Goal: Participate in discussion: Participate in discussion

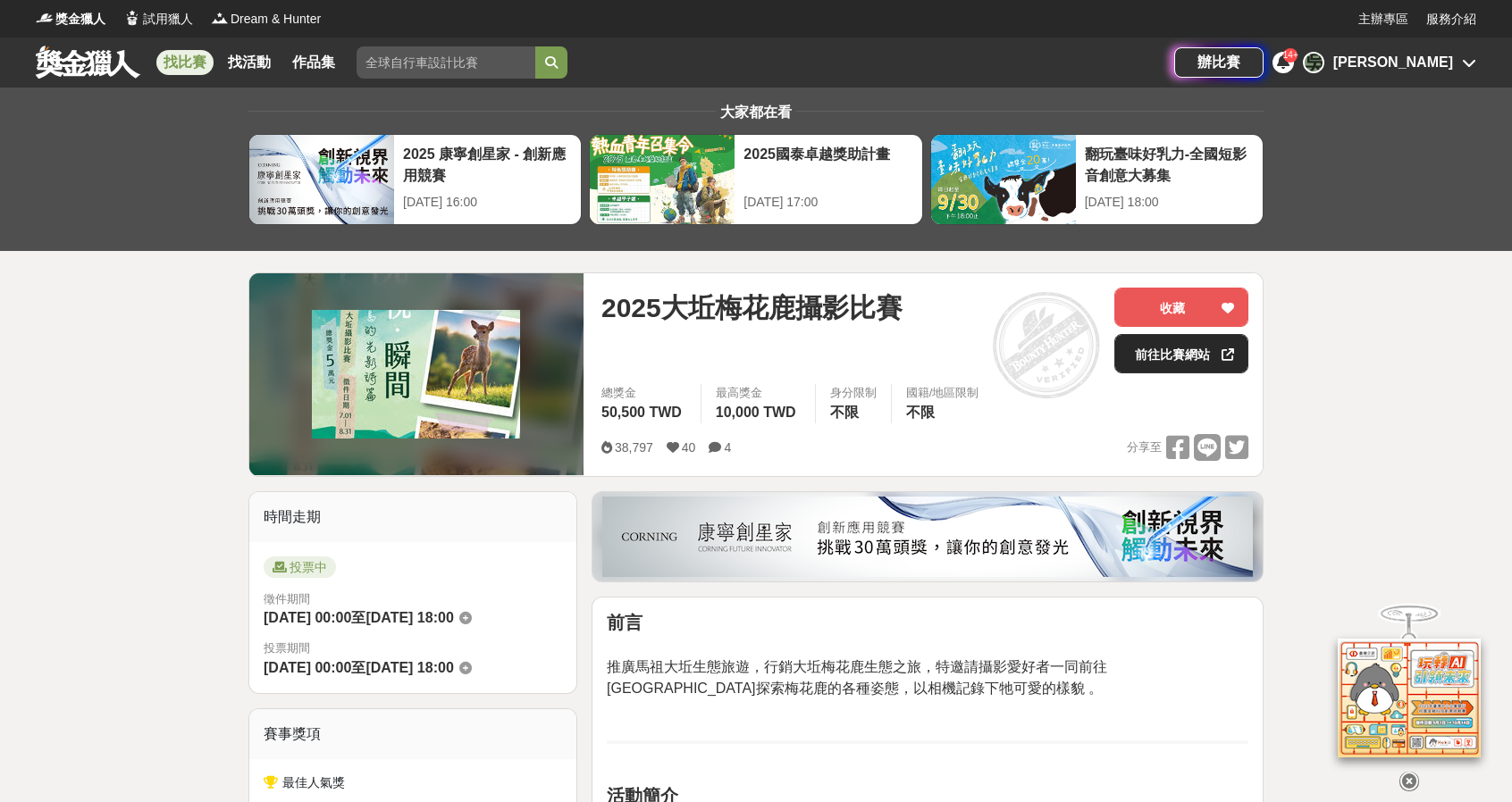
click at [1181, 342] on link "前往比賽網站" at bounding box center [1182, 354] width 134 height 40
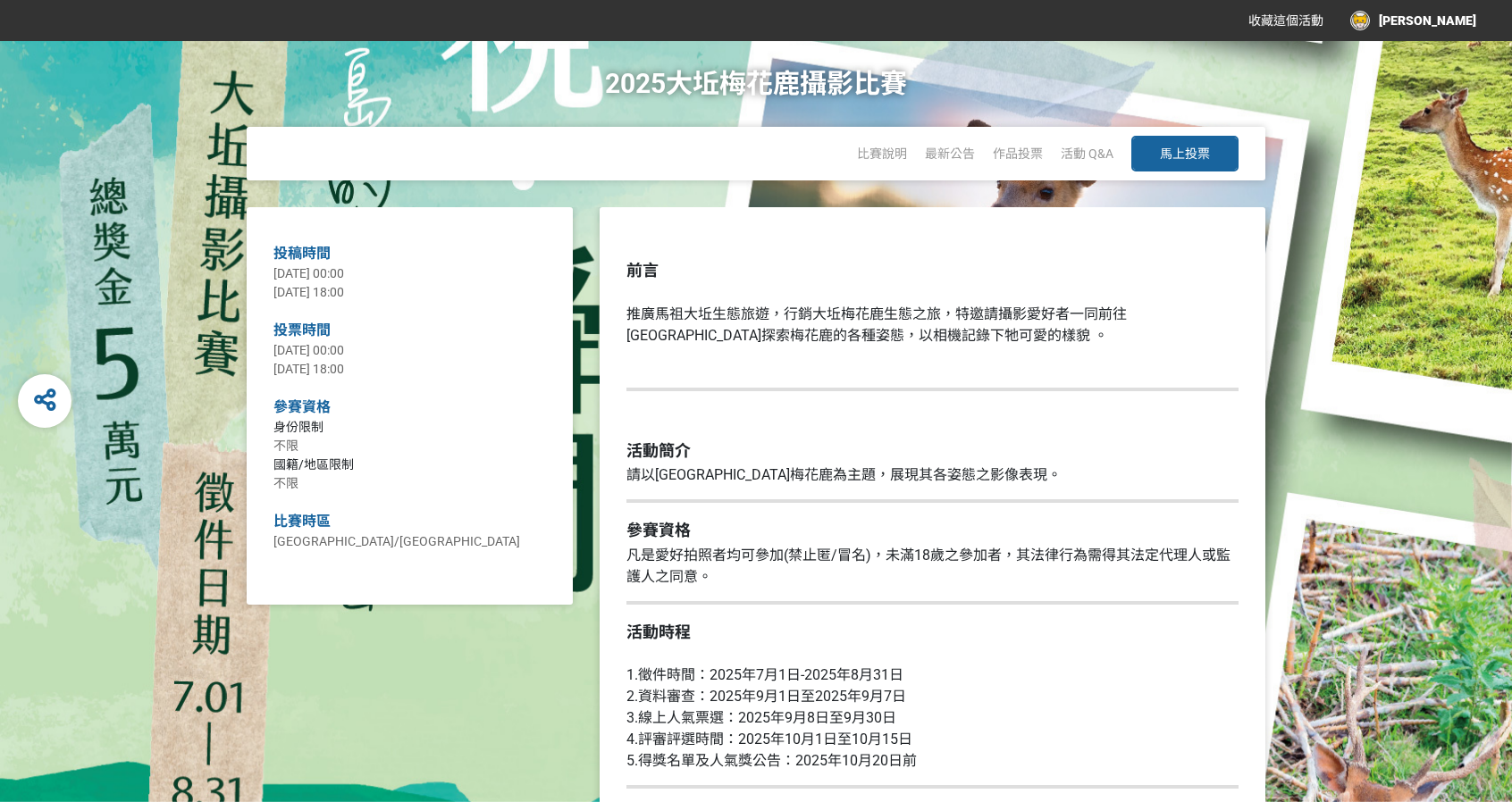
click at [1216, 140] on button "馬上投票" at bounding box center [1186, 154] width 108 height 36
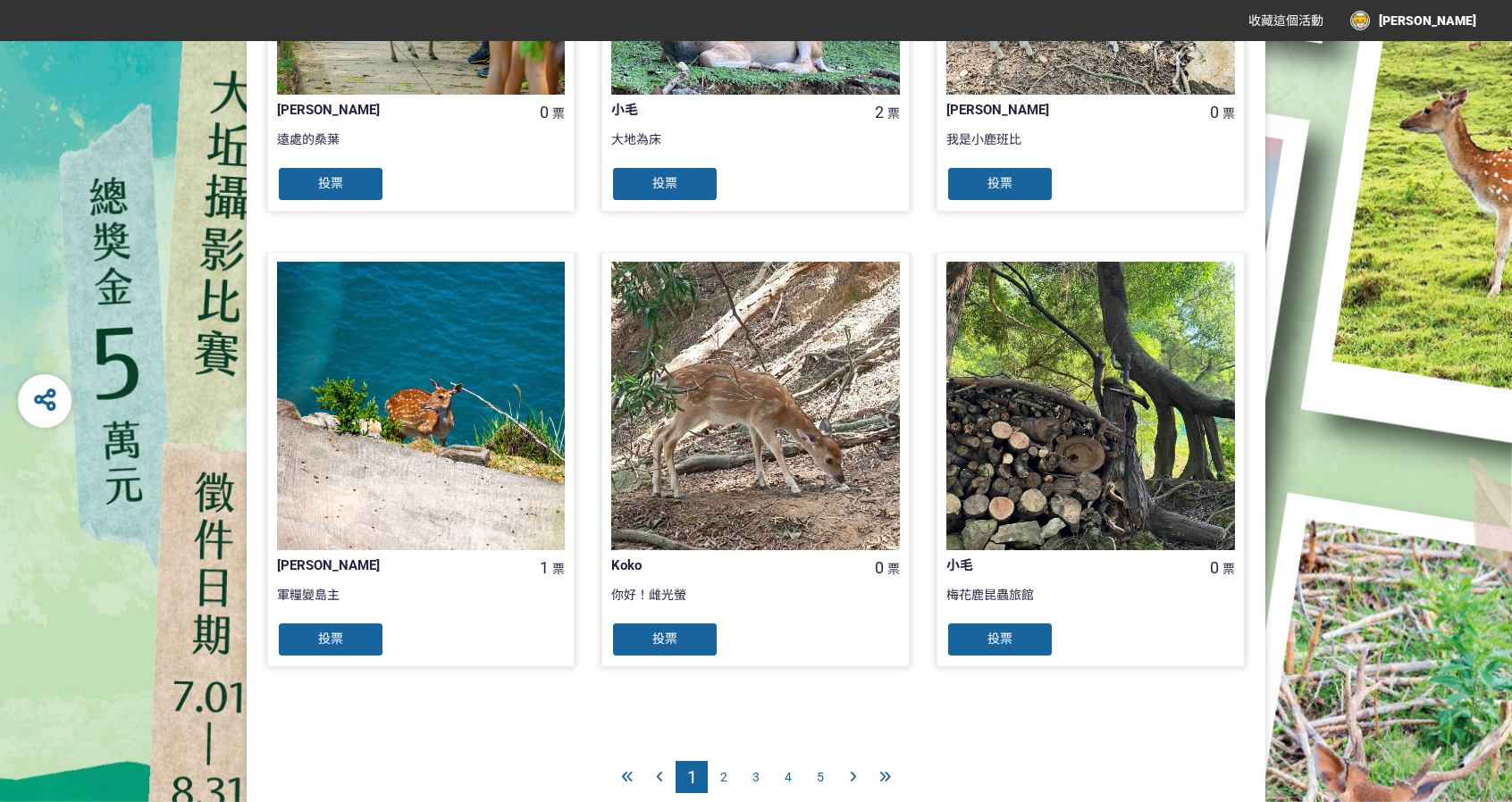
scroll to position [1676, 0]
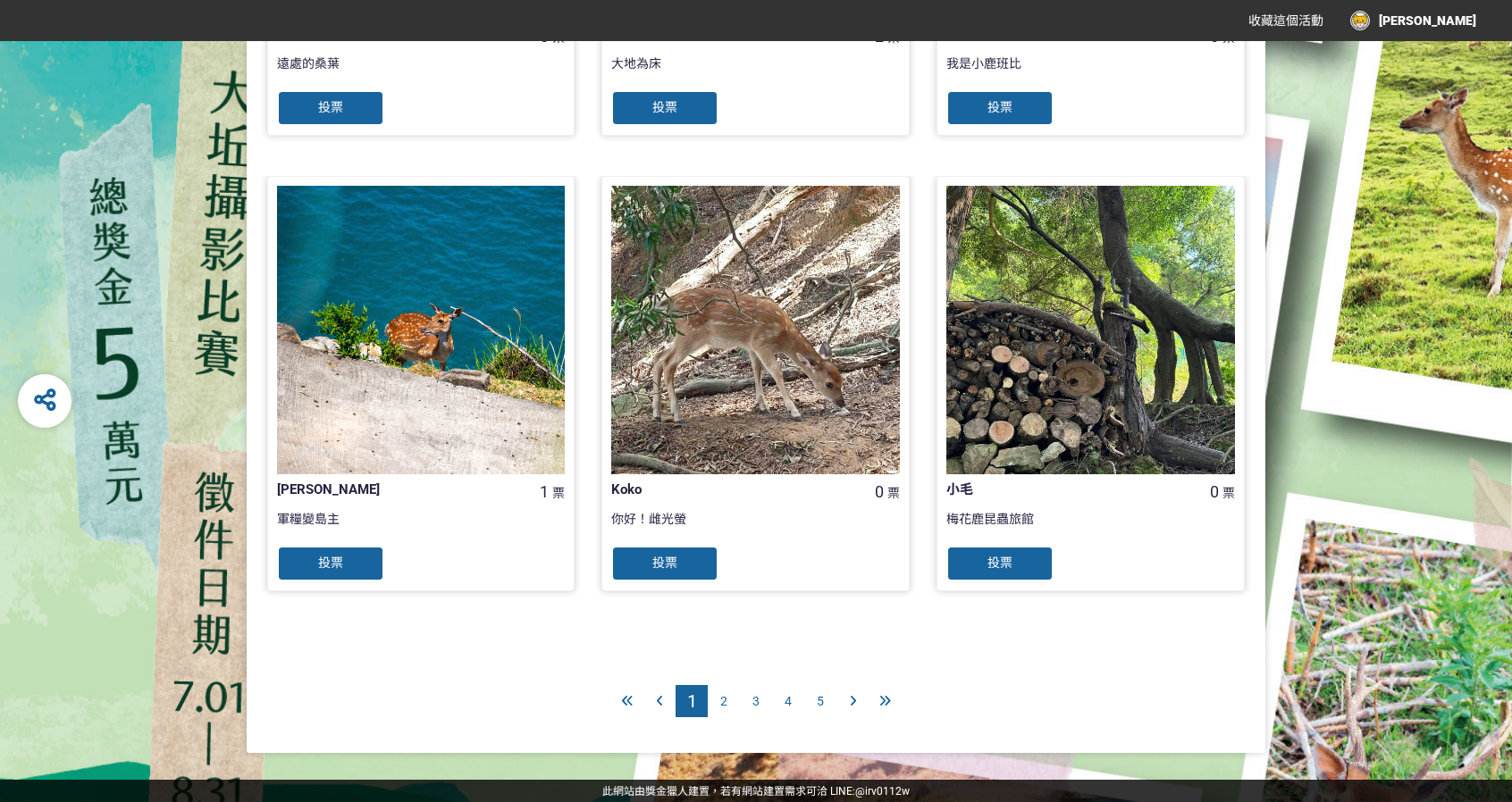
click at [816, 690] on div "5" at bounding box center [820, 702] width 32 height 32
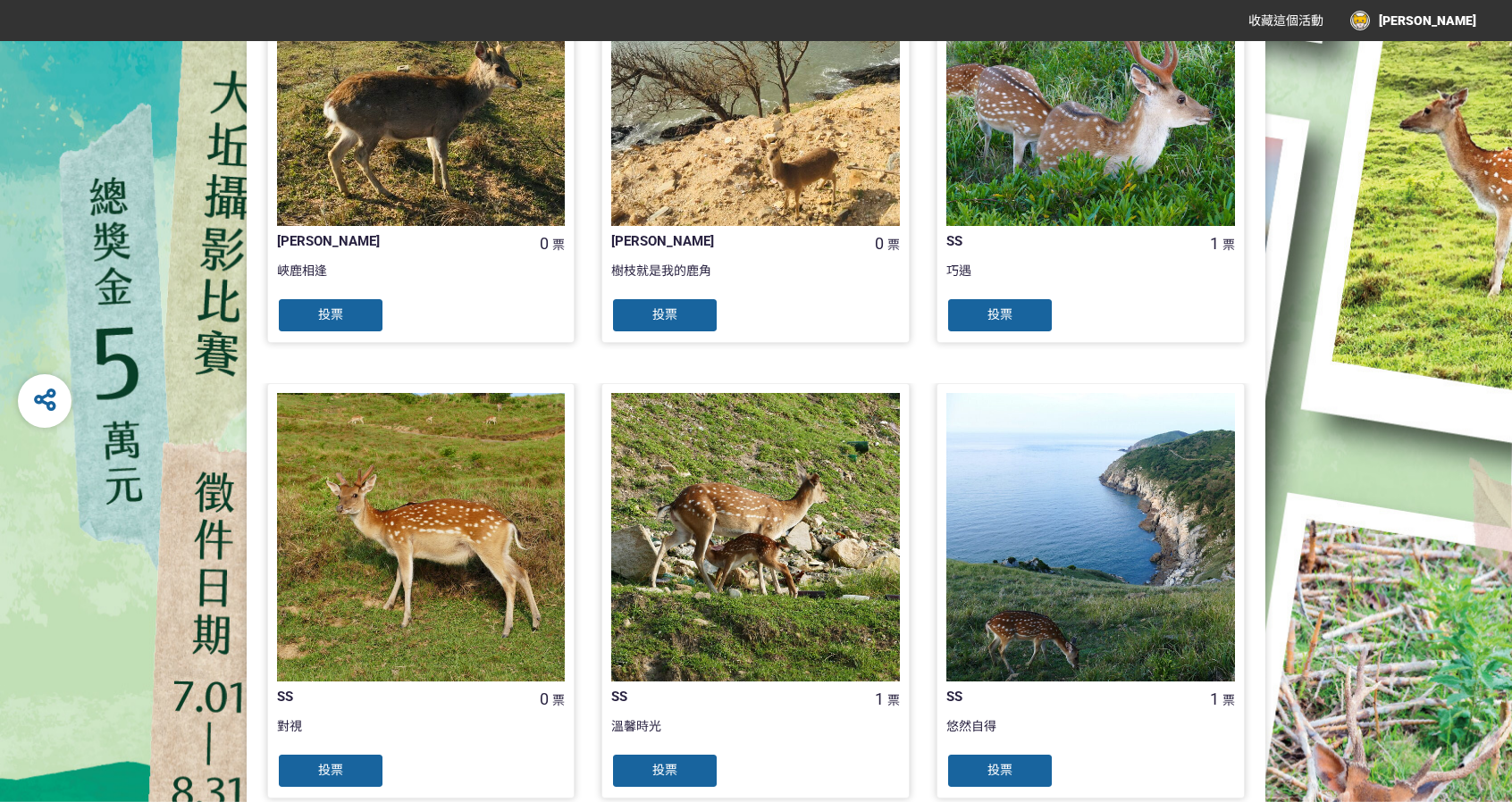
scroll to position [1676, 0]
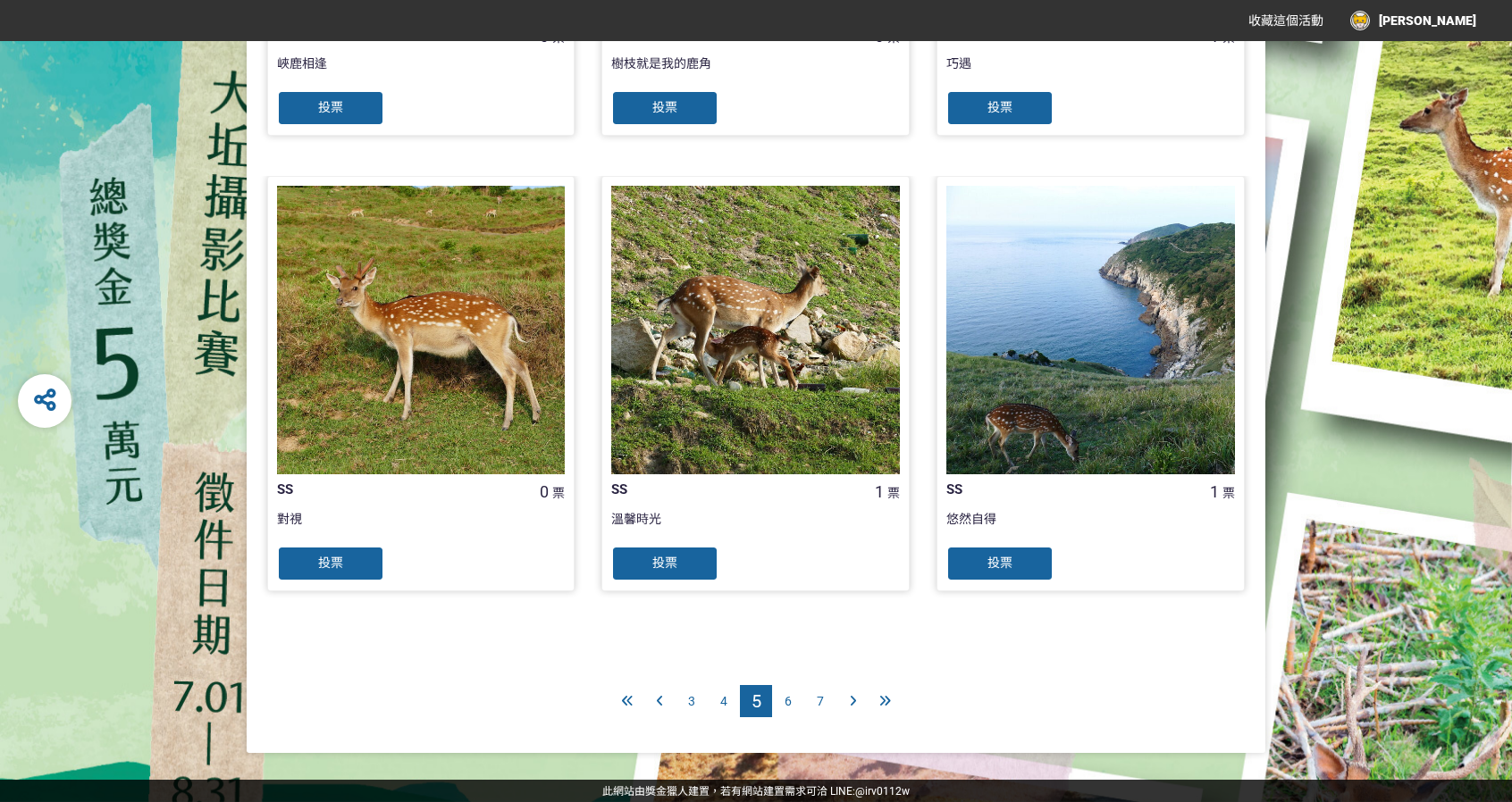
click at [819, 705] on span "7" at bounding box center [821, 701] width 8 height 14
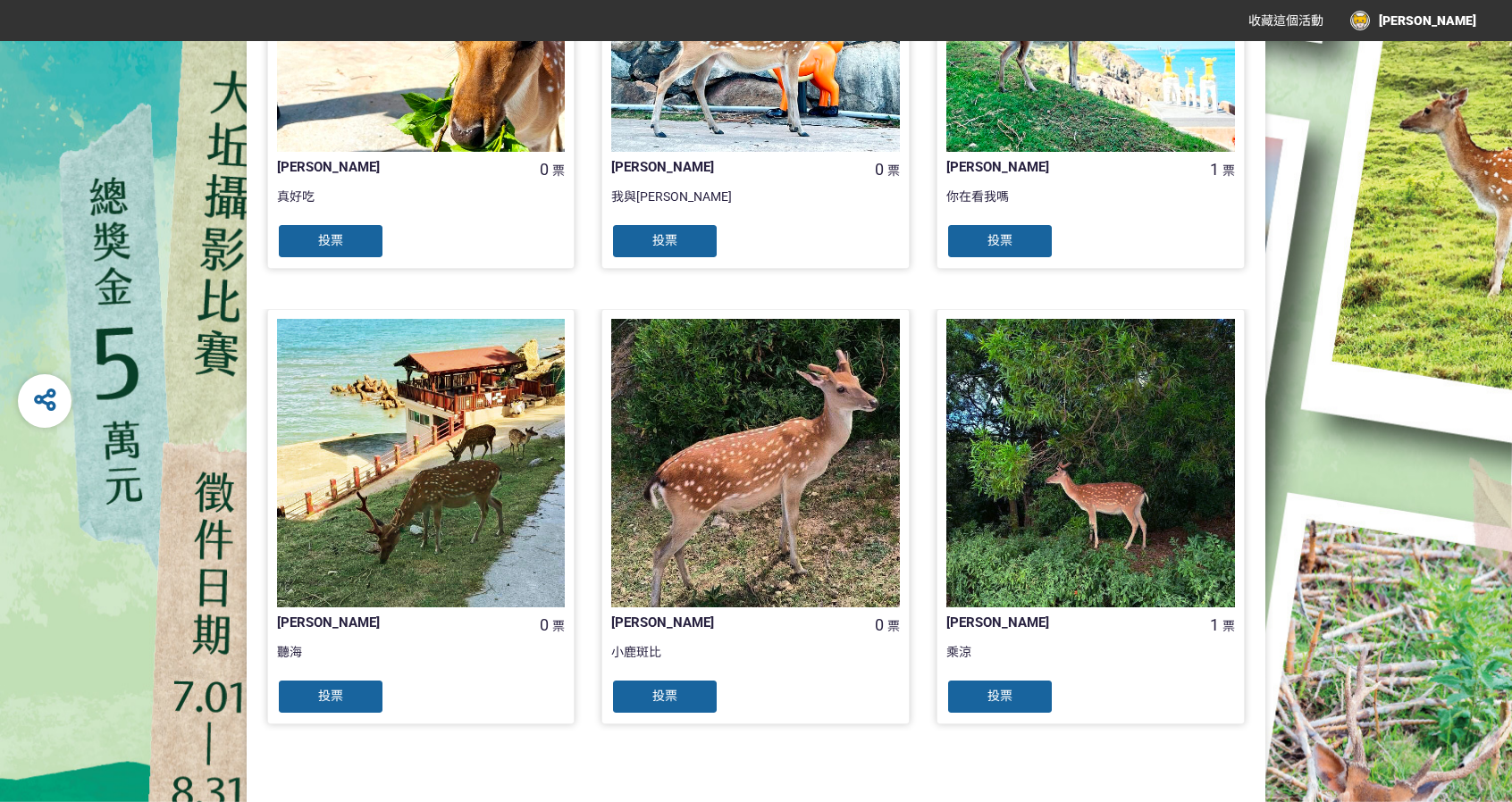
scroll to position [1676, 0]
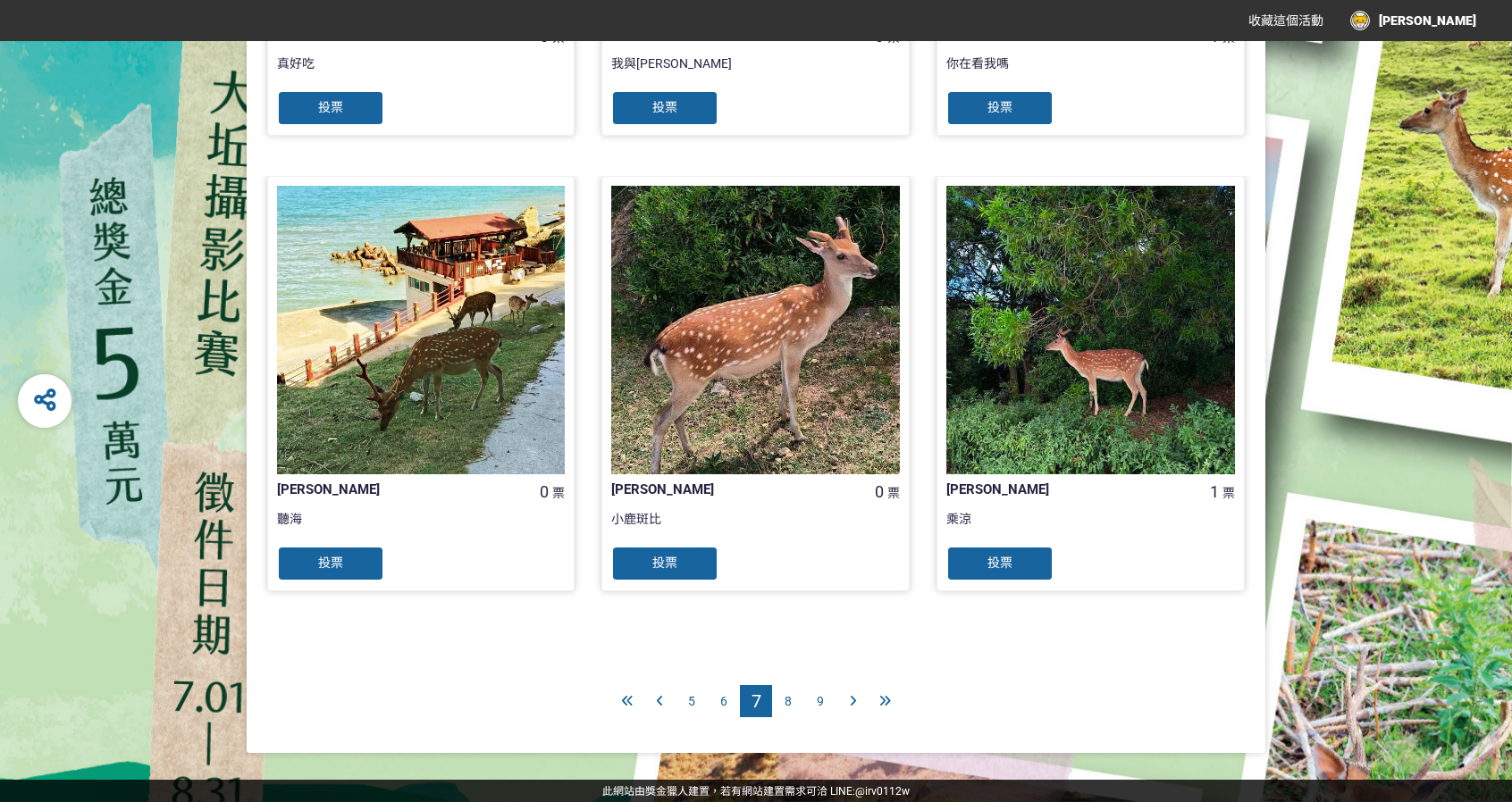
click at [816, 701] on div "9" at bounding box center [820, 702] width 32 height 32
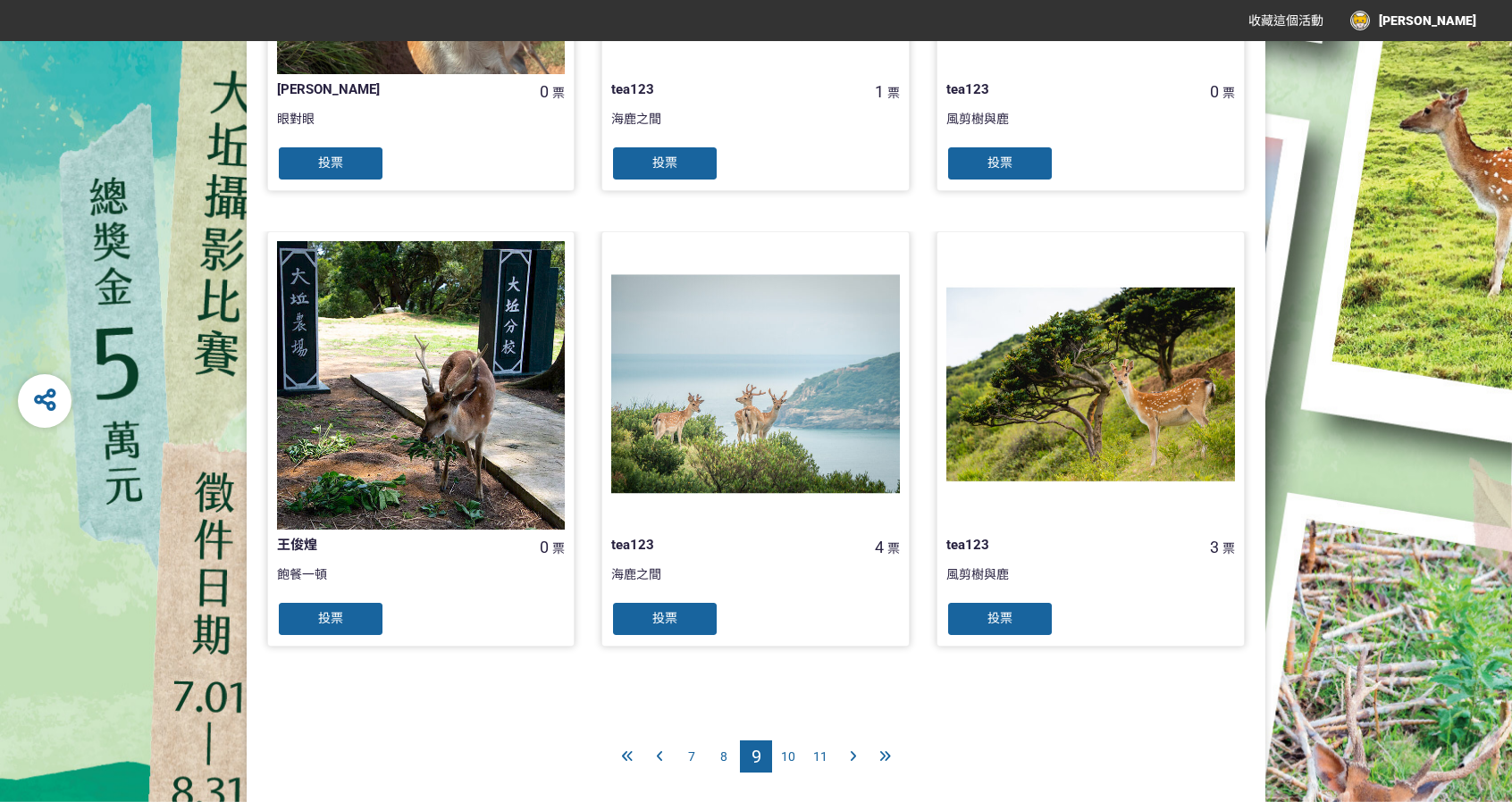
scroll to position [1676, 0]
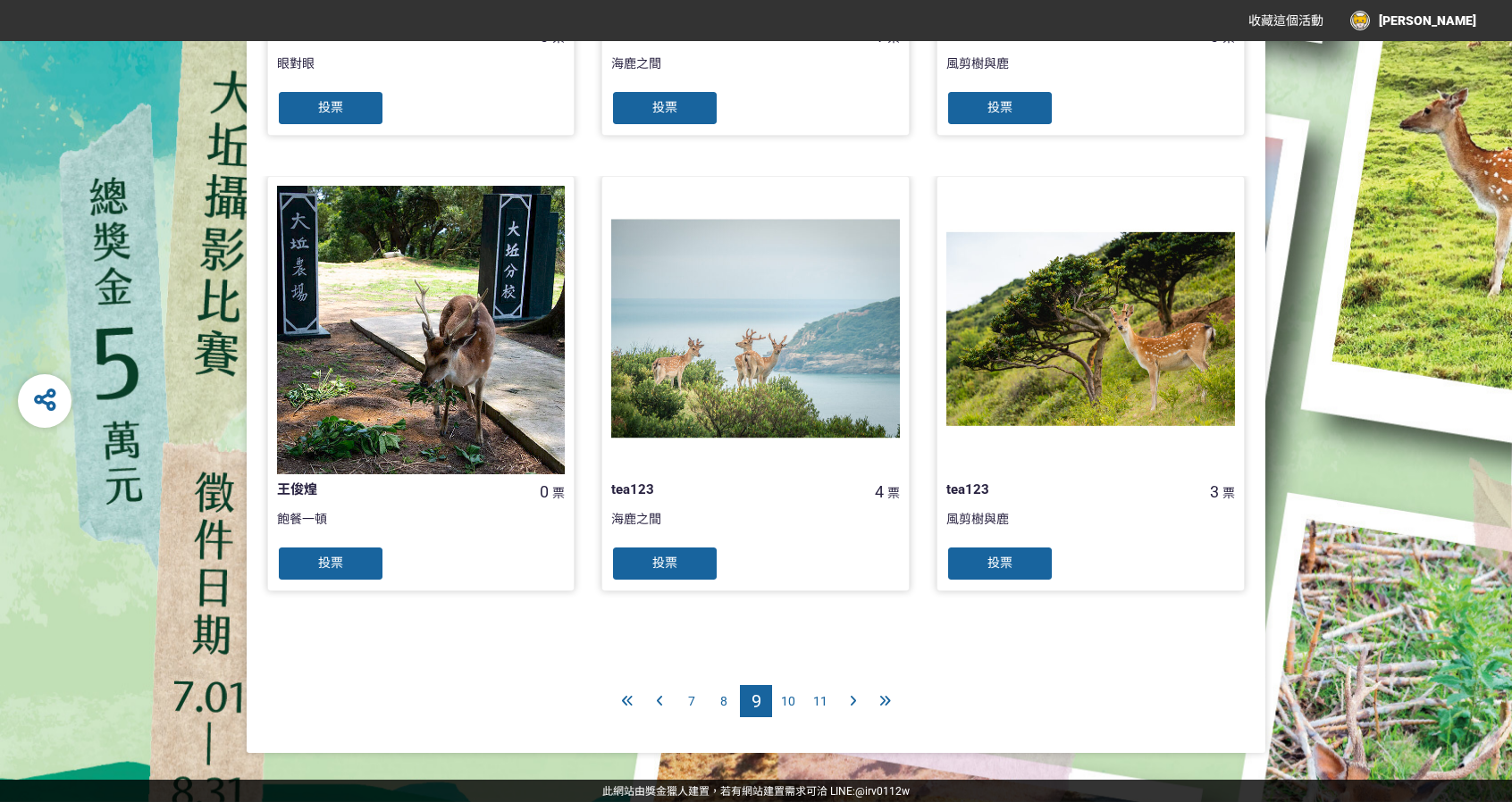
click at [798, 701] on div "10" at bounding box center [788, 702] width 32 height 32
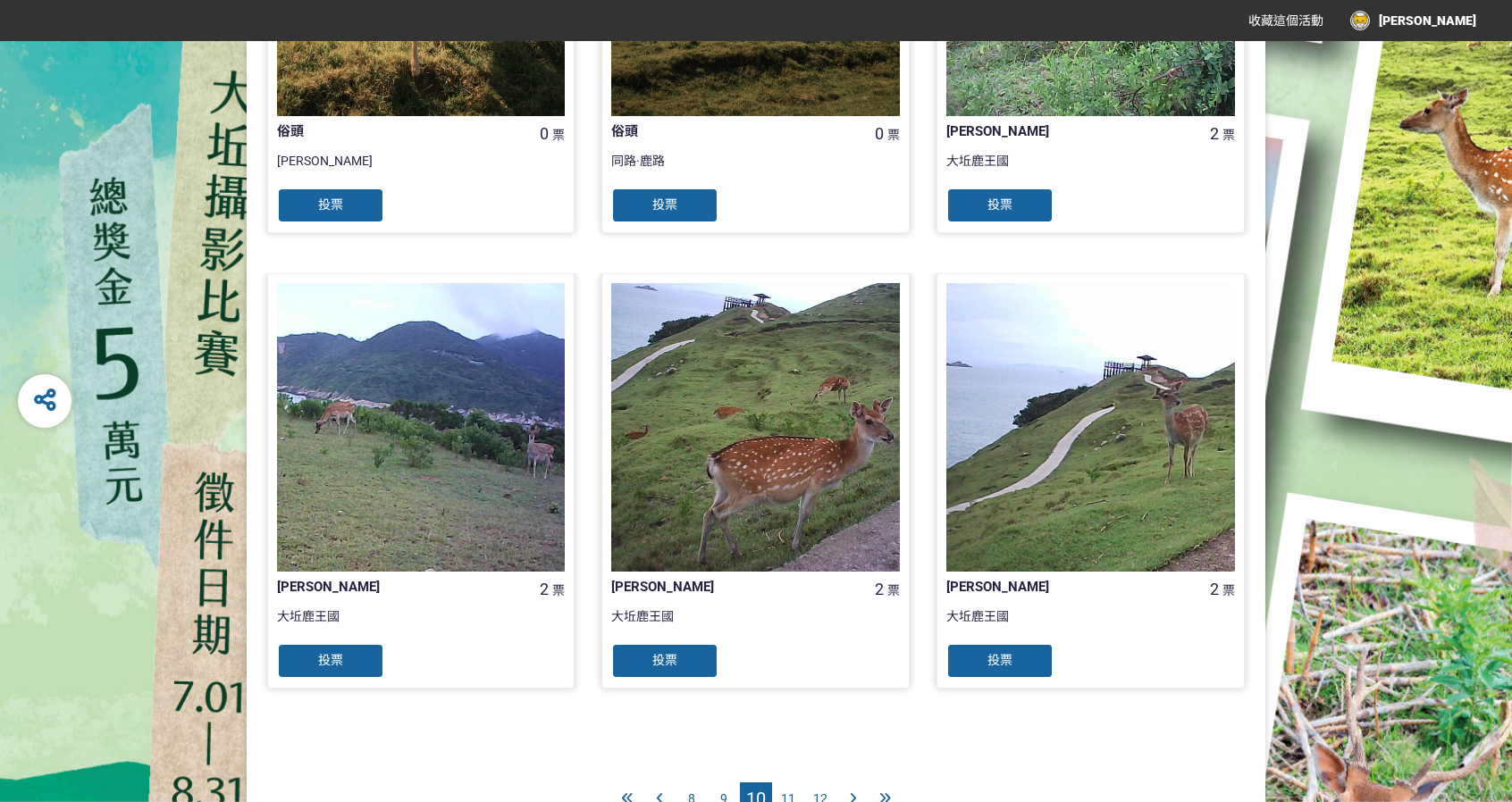
scroll to position [1676, 0]
